Goal: Find specific page/section

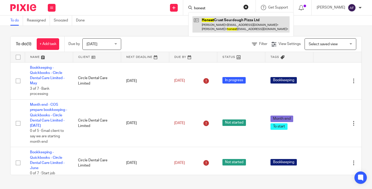
type input "honest"
click at [235, 18] on link at bounding box center [241, 24] width 97 height 16
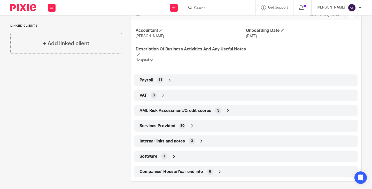
scroll to position [206, 0]
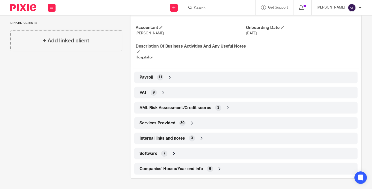
click at [171, 76] on icon at bounding box center [169, 77] width 5 height 5
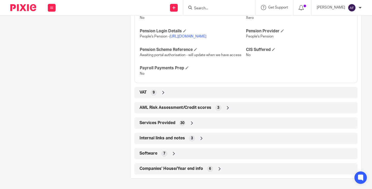
scroll to position [328, 0]
click at [201, 139] on icon at bounding box center [201, 138] width 5 height 5
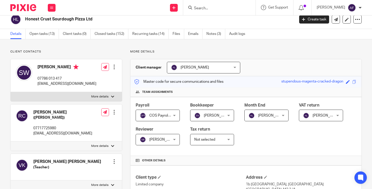
scroll to position [0, 0]
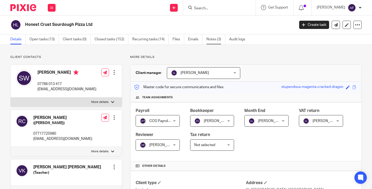
click at [216, 39] on link "Notes (3)" at bounding box center [216, 39] width 19 height 10
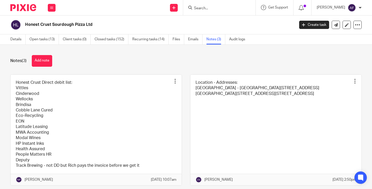
click at [309, 63] on div "Notes (3) Add note" at bounding box center [186, 61] width 352 height 12
